Goal: Task Accomplishment & Management: Manage account settings

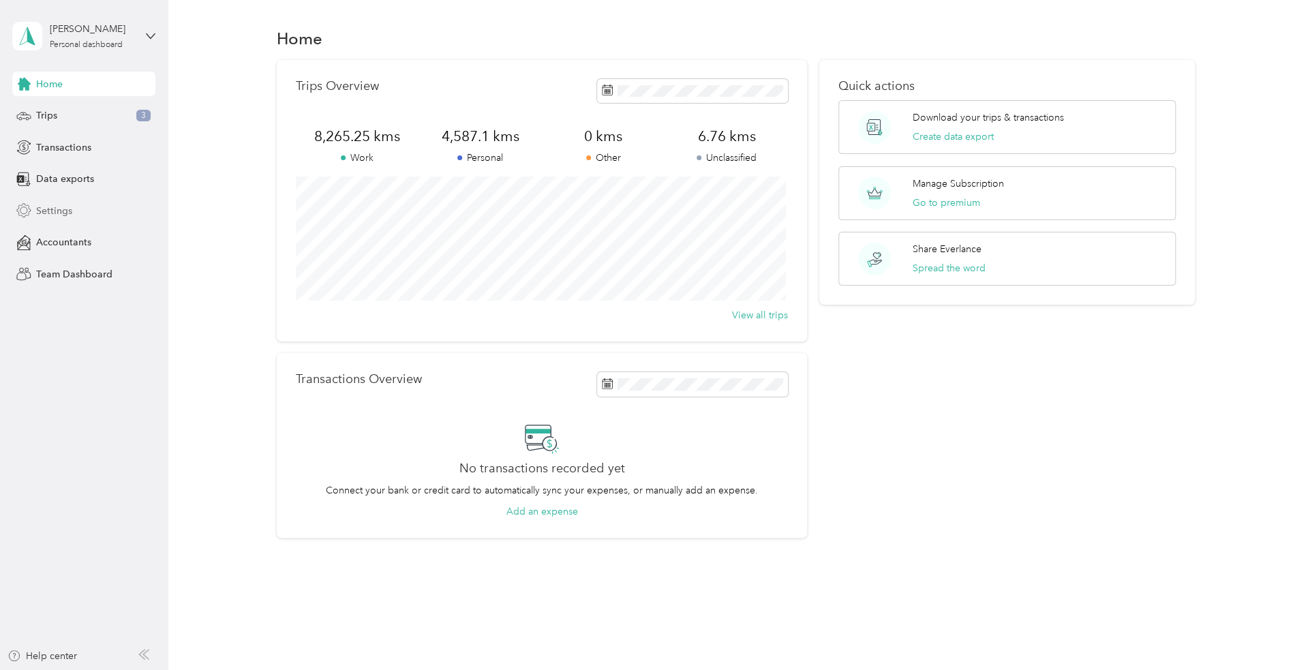
click at [48, 214] on span "Settings" at bounding box center [54, 211] width 36 height 14
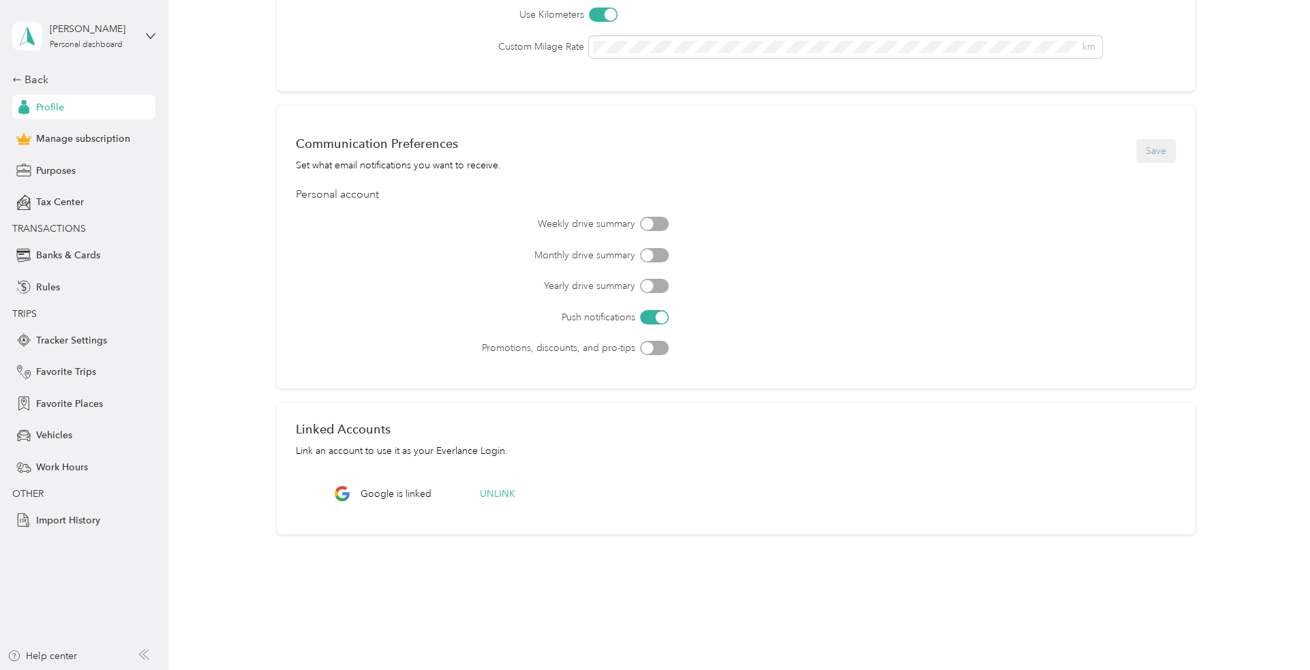
scroll to position [314, 0]
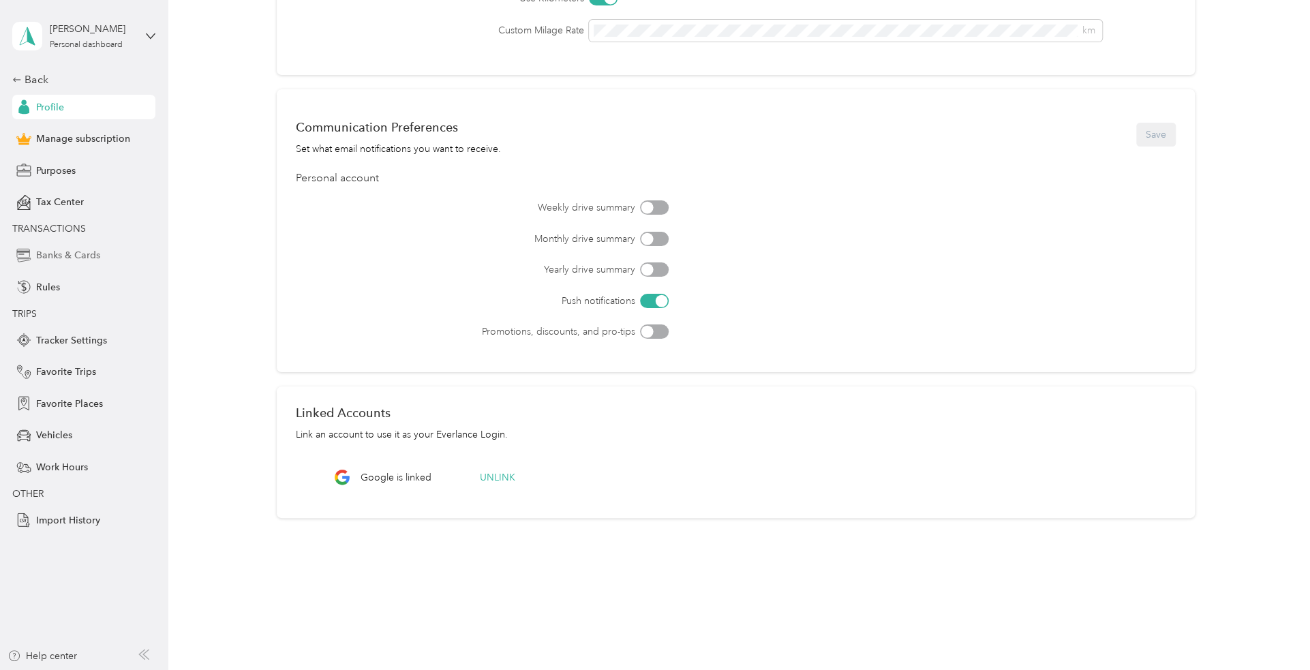
click at [71, 254] on span "Banks & Cards" at bounding box center [68, 255] width 64 height 14
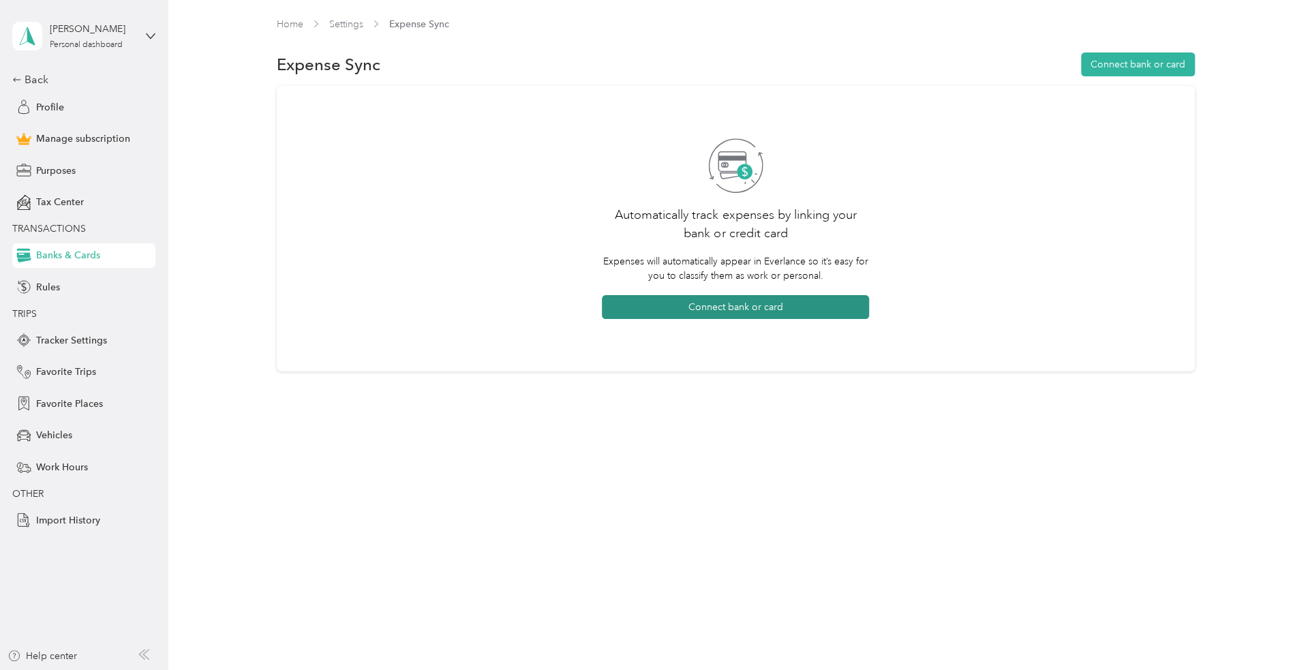
click at [720, 307] on button "Connect bank or card" at bounding box center [735, 307] width 267 height 24
click at [68, 140] on span "Manage subscription" at bounding box center [83, 139] width 94 height 14
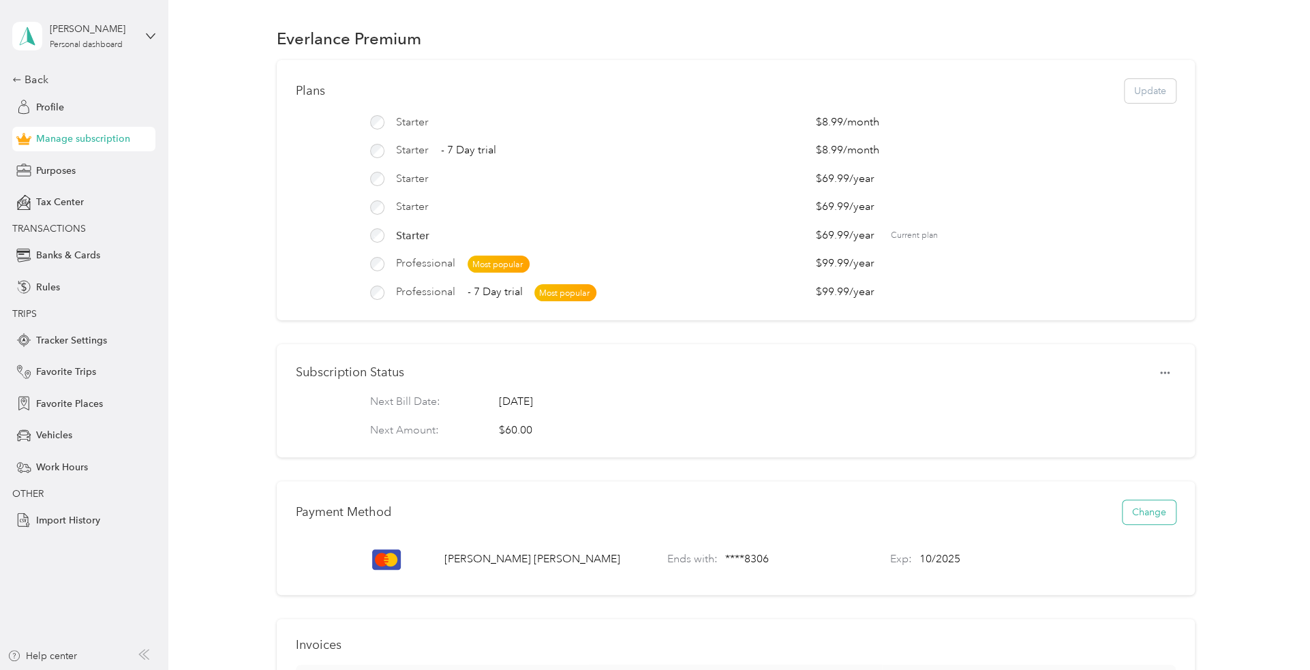
click at [1136, 524] on button "Change" at bounding box center [1149, 512] width 53 height 24
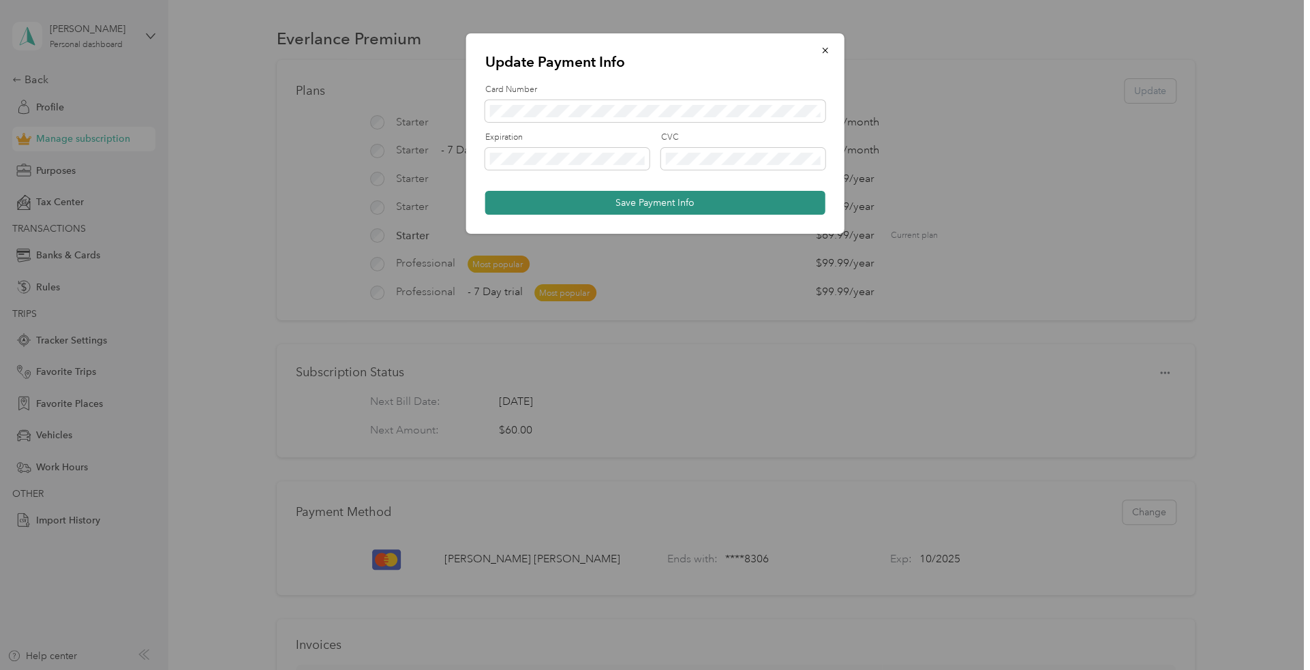
click at [679, 201] on button "Save Payment Info" at bounding box center [655, 203] width 340 height 24
